Goal: Check status

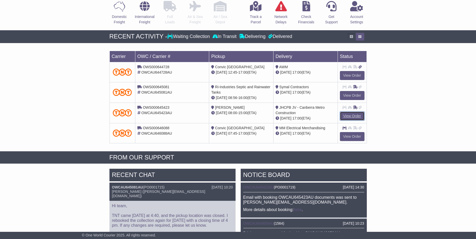
click at [342, 116] on link "View Order" at bounding box center [352, 115] width 25 height 9
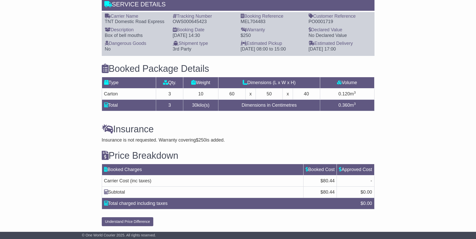
scroll to position [259, 0]
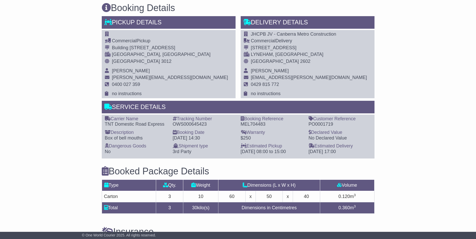
click at [199, 126] on div "OWS000645423" at bounding box center [204, 124] width 63 height 6
copy div "OWS000645423"
